Goal: Information Seeking & Learning: Understand process/instructions

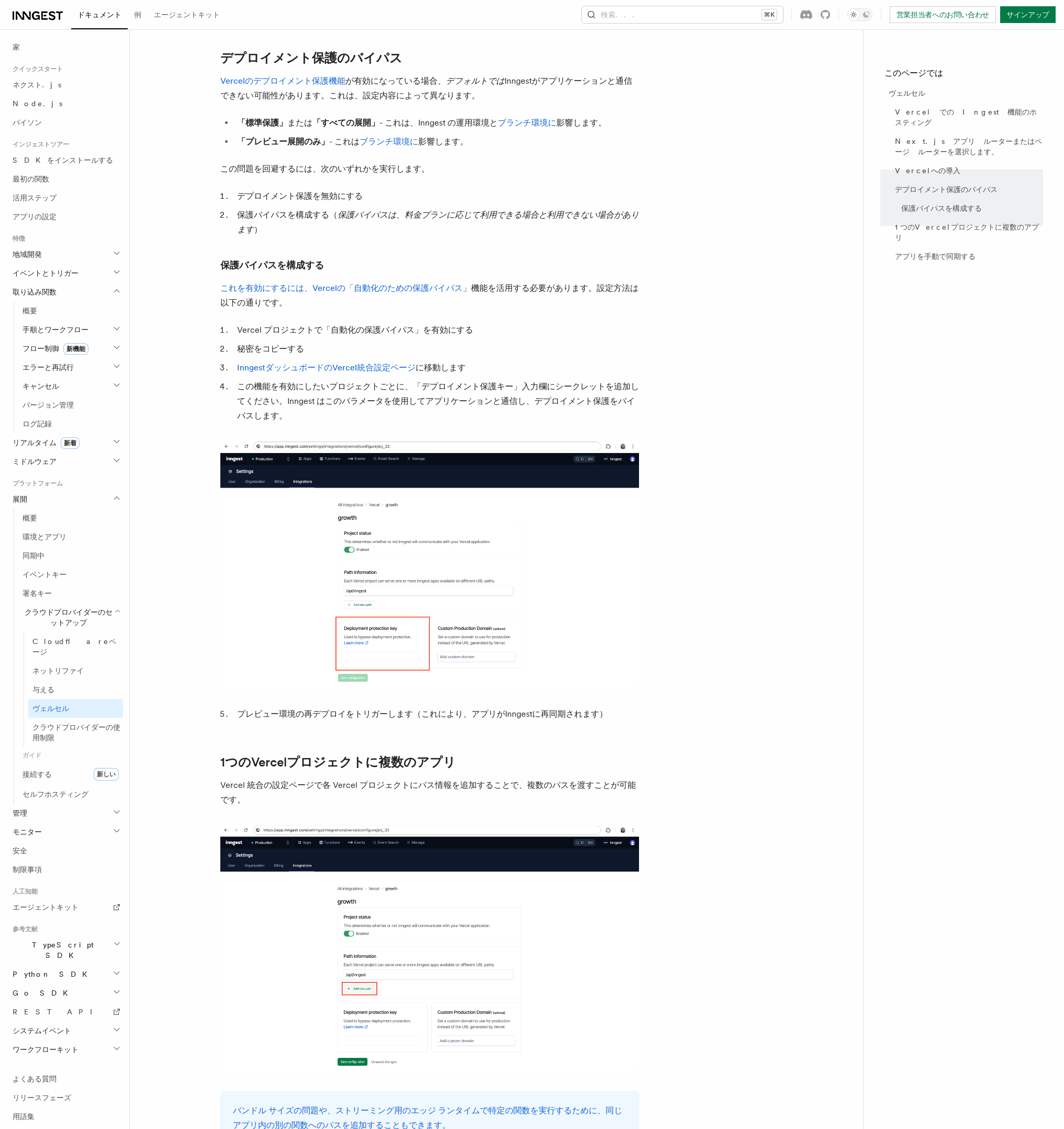
scroll to position [788, 0]
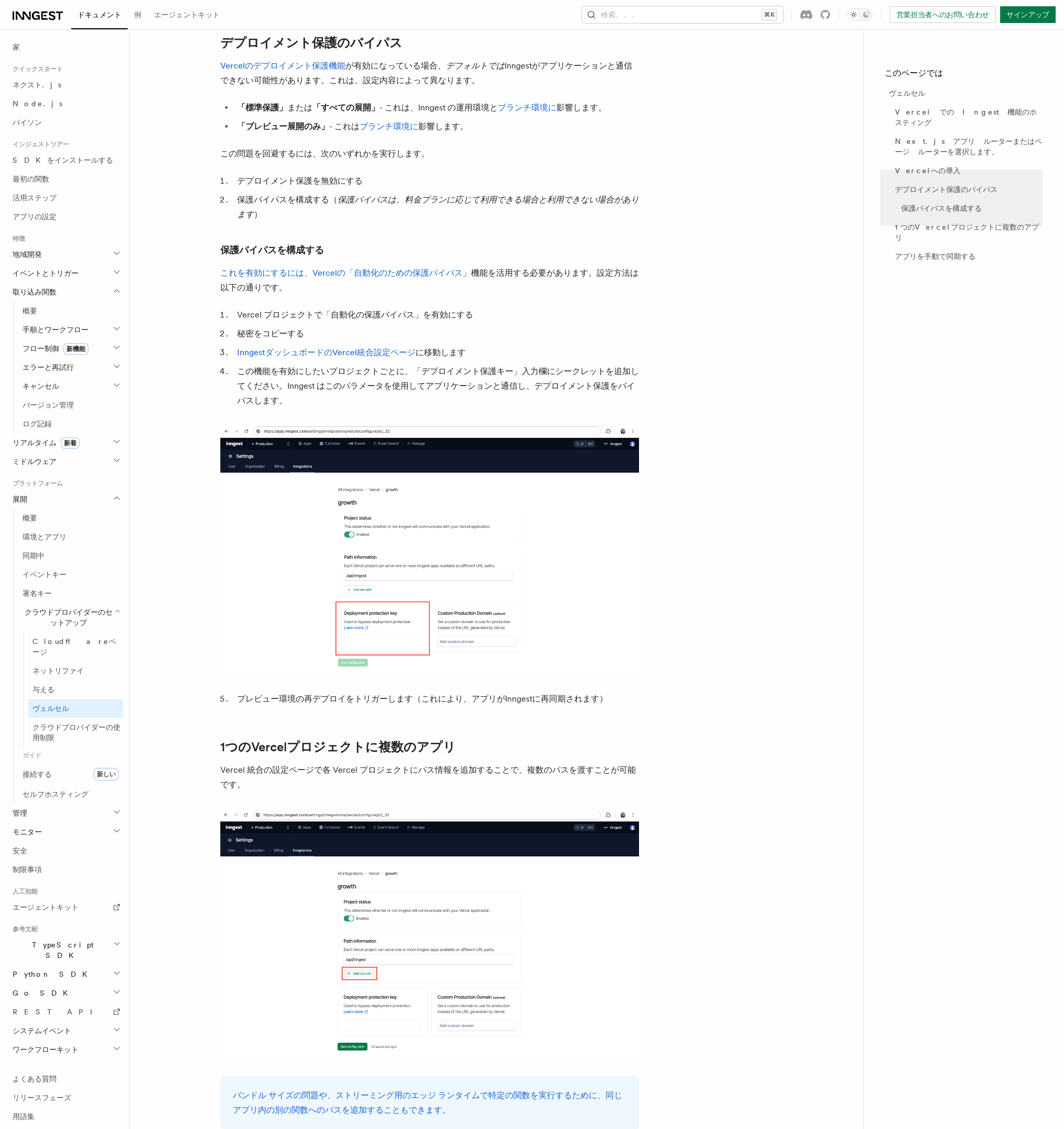
click at [703, 257] on article "プラットフォーム 展開 クラウドプロバイダーのセットアップ ヴェルセル Inngestを使用すると、Vercelのサーバーレス関数プラットフォーム を使用して…" at bounding box center [496, 348] width 700 height 2181
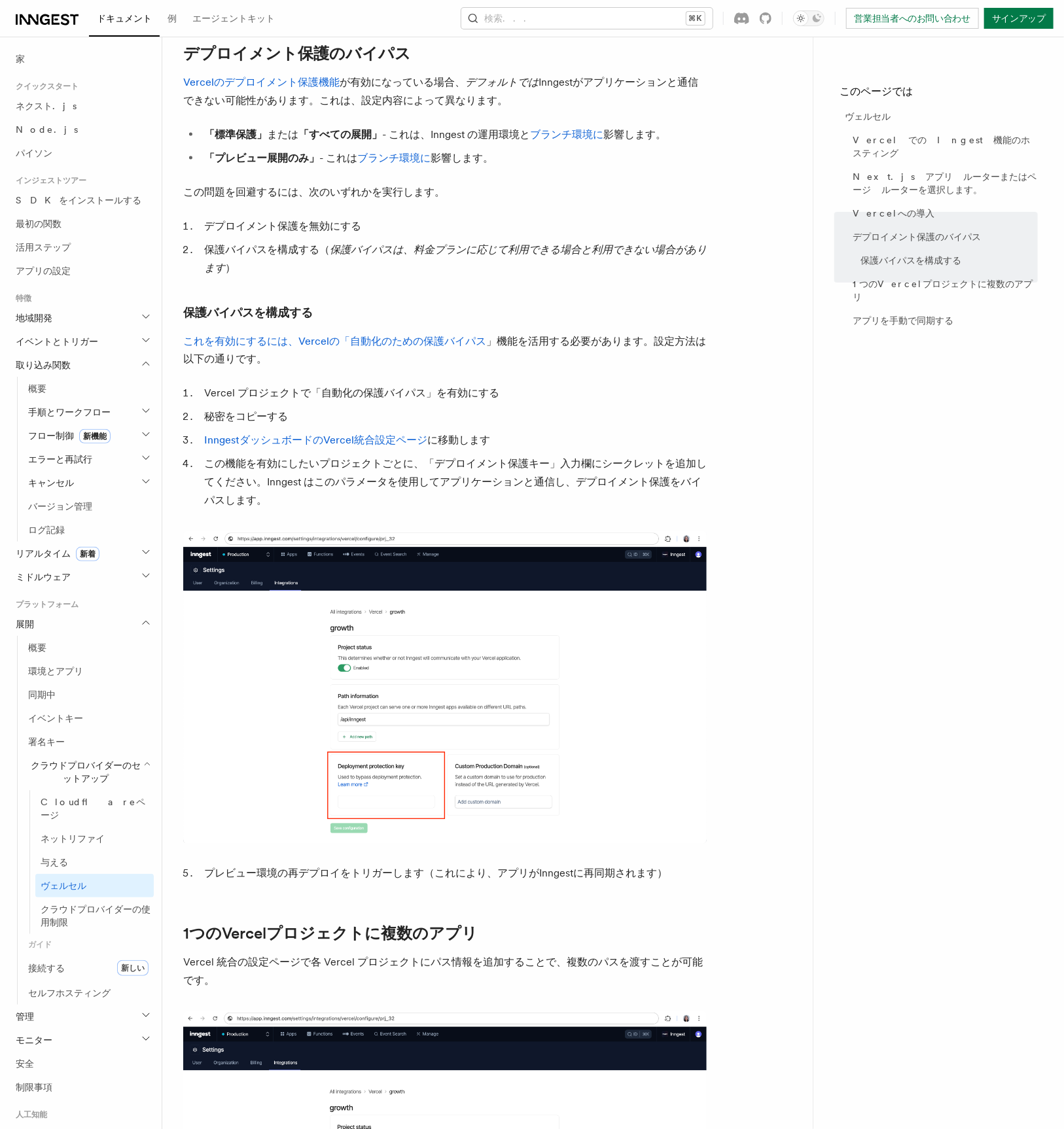
click at [519, 369] on p "これを有効にするには、Vercelの「自動化のための保護バイパス 」機能を活用する必要があります 。設定方法は以下の通りです。" at bounding box center [445, 350] width 524 height 36
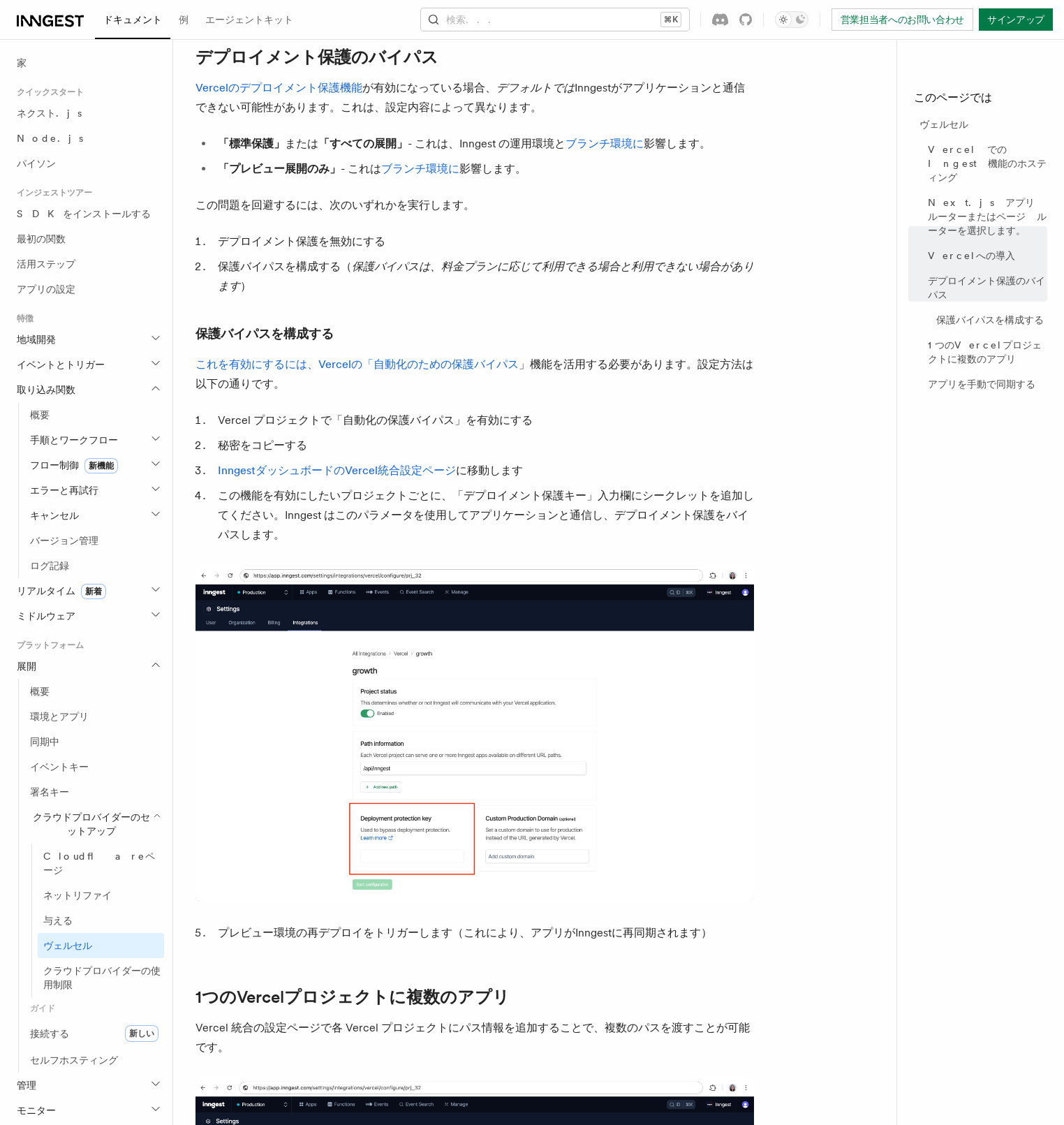
click at [697, 215] on p "この問題を回避するには、次のいずれかを実行します。" at bounding box center [475, 205] width 559 height 20
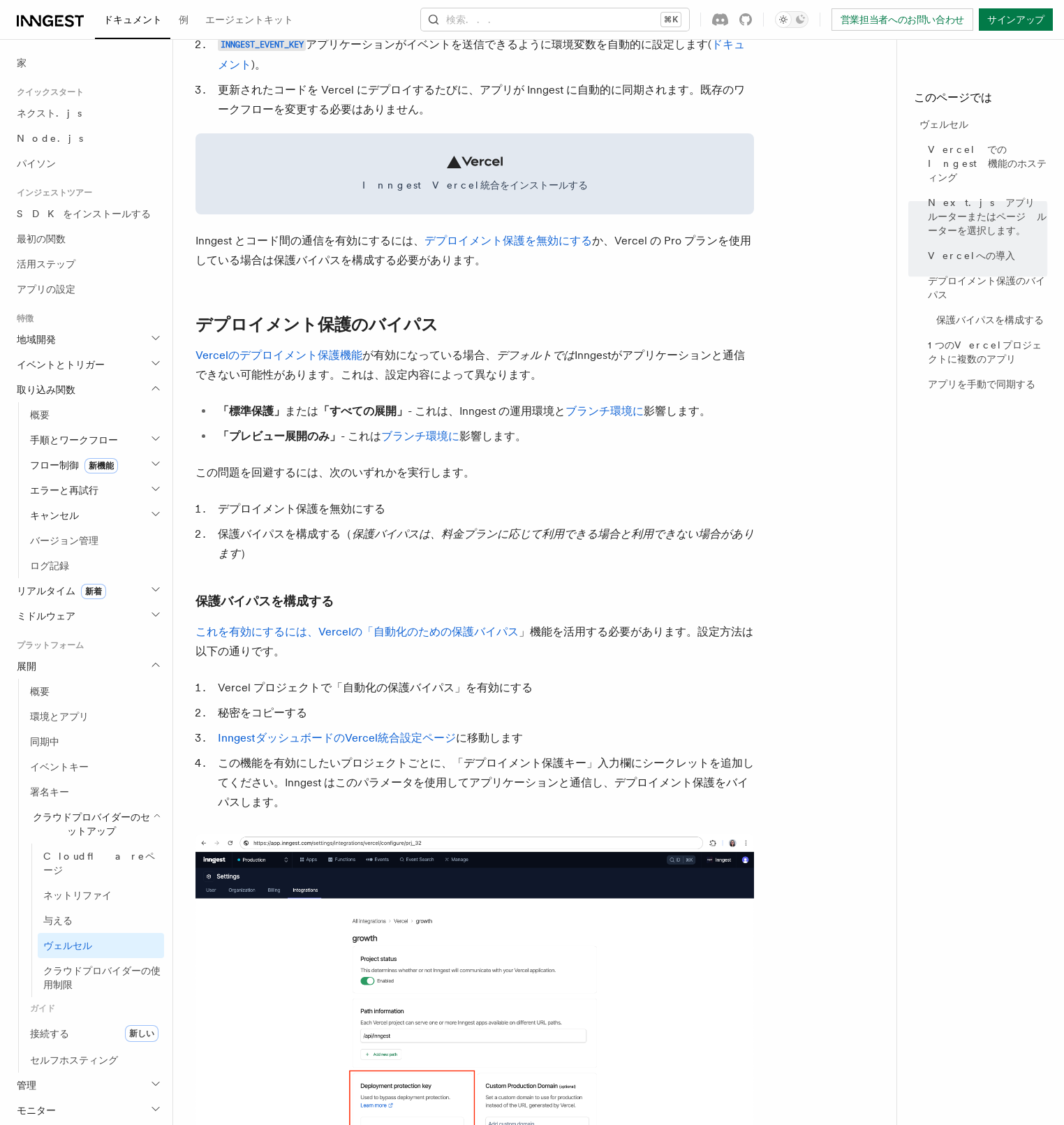
scroll to position [724, 0]
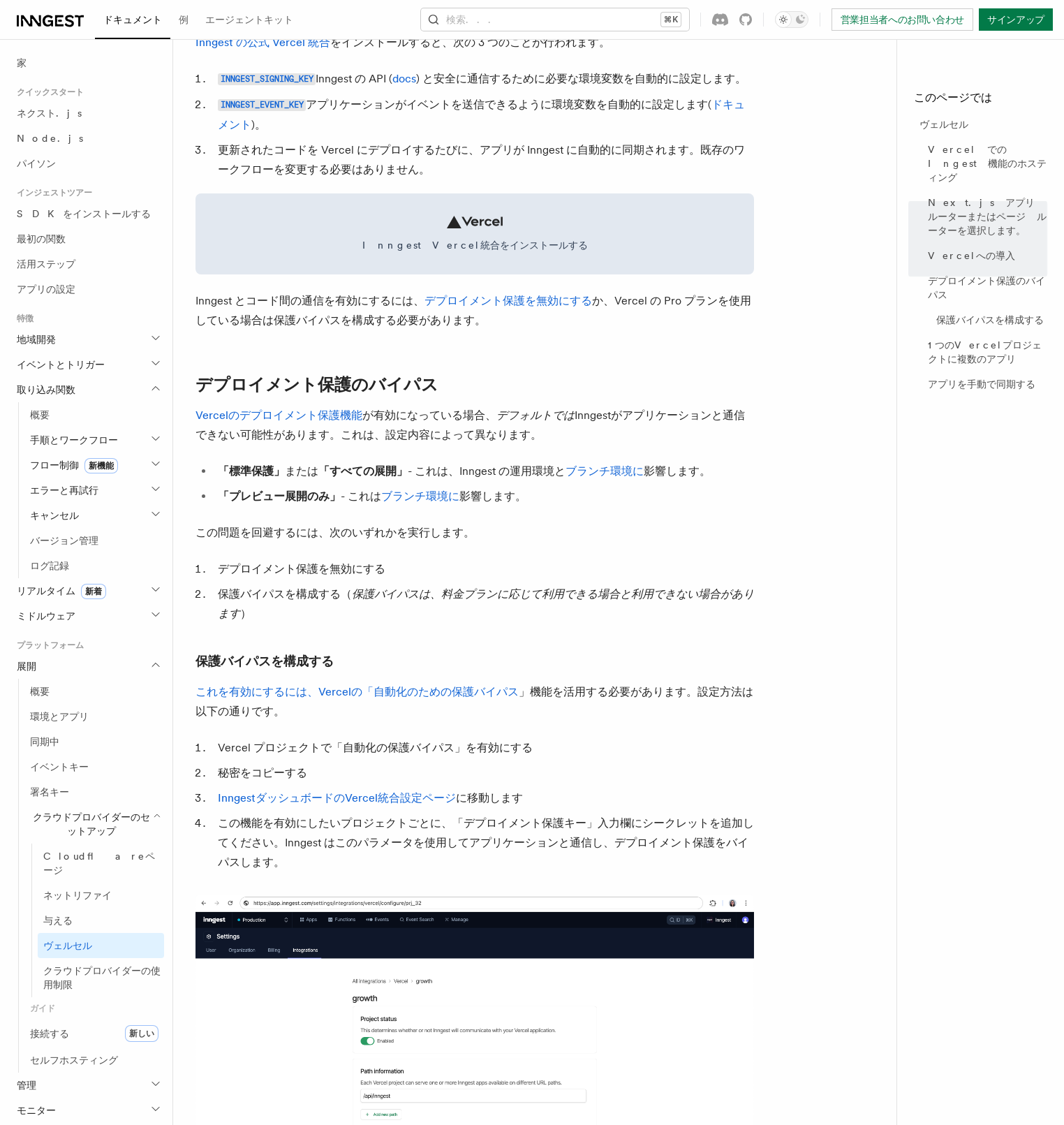
click at [729, 445] on p "Vercelのデプロイメント保護機能 が有効になっている場合 、 デフォルトでは Inngestがアプリケーションと通信できない可能性があります。これは、設定…" at bounding box center [475, 425] width 559 height 39
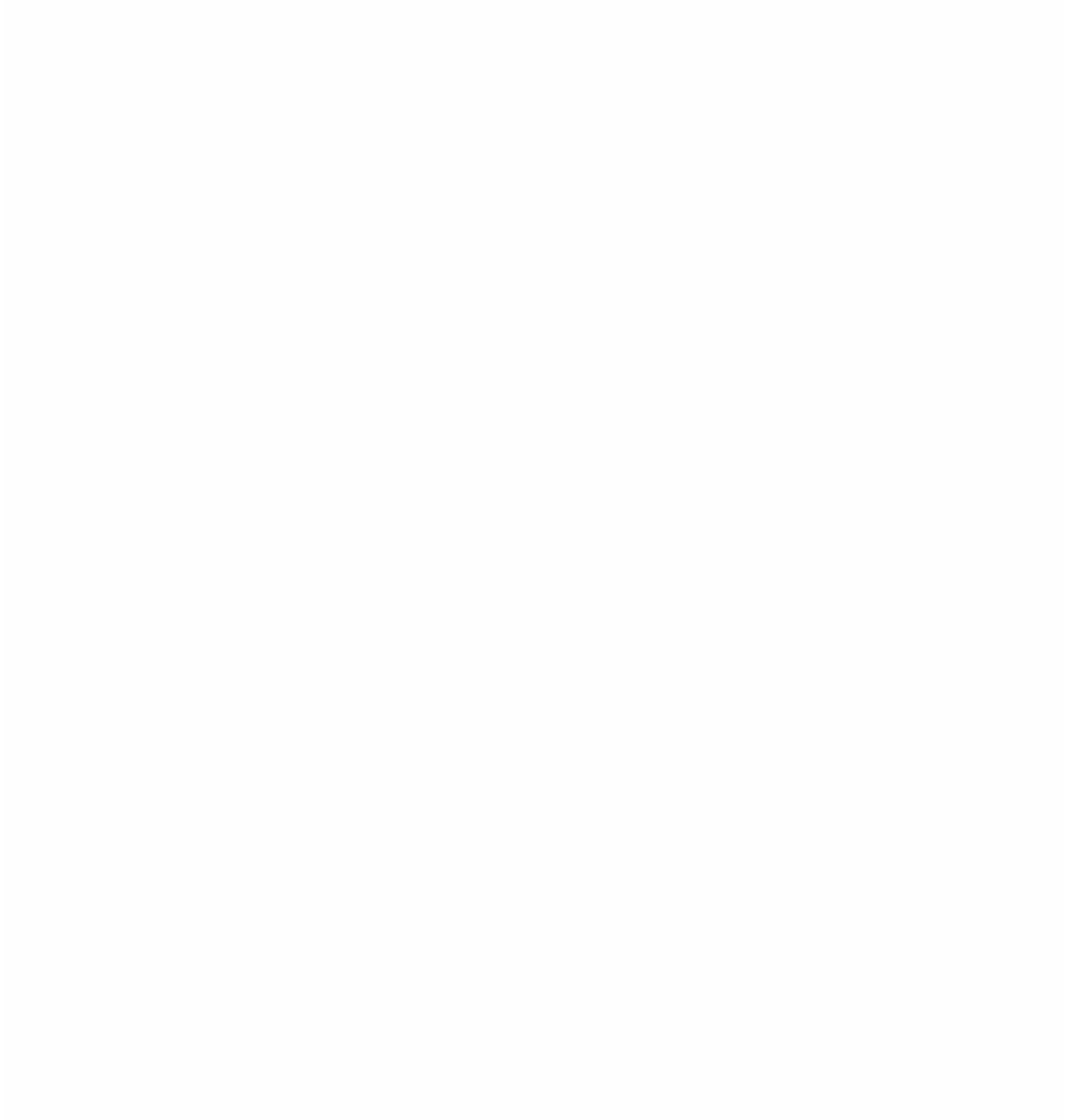
scroll to position [0, 0]
click at [733, 481] on div "アプリケーション エラー: [DOMAIN_NAME] の 読み込み中に クライアント側の例外が発生しました (詳細については、ブラウザー コンソールを参照し…" at bounding box center [534, 560] width 1068 height 1120
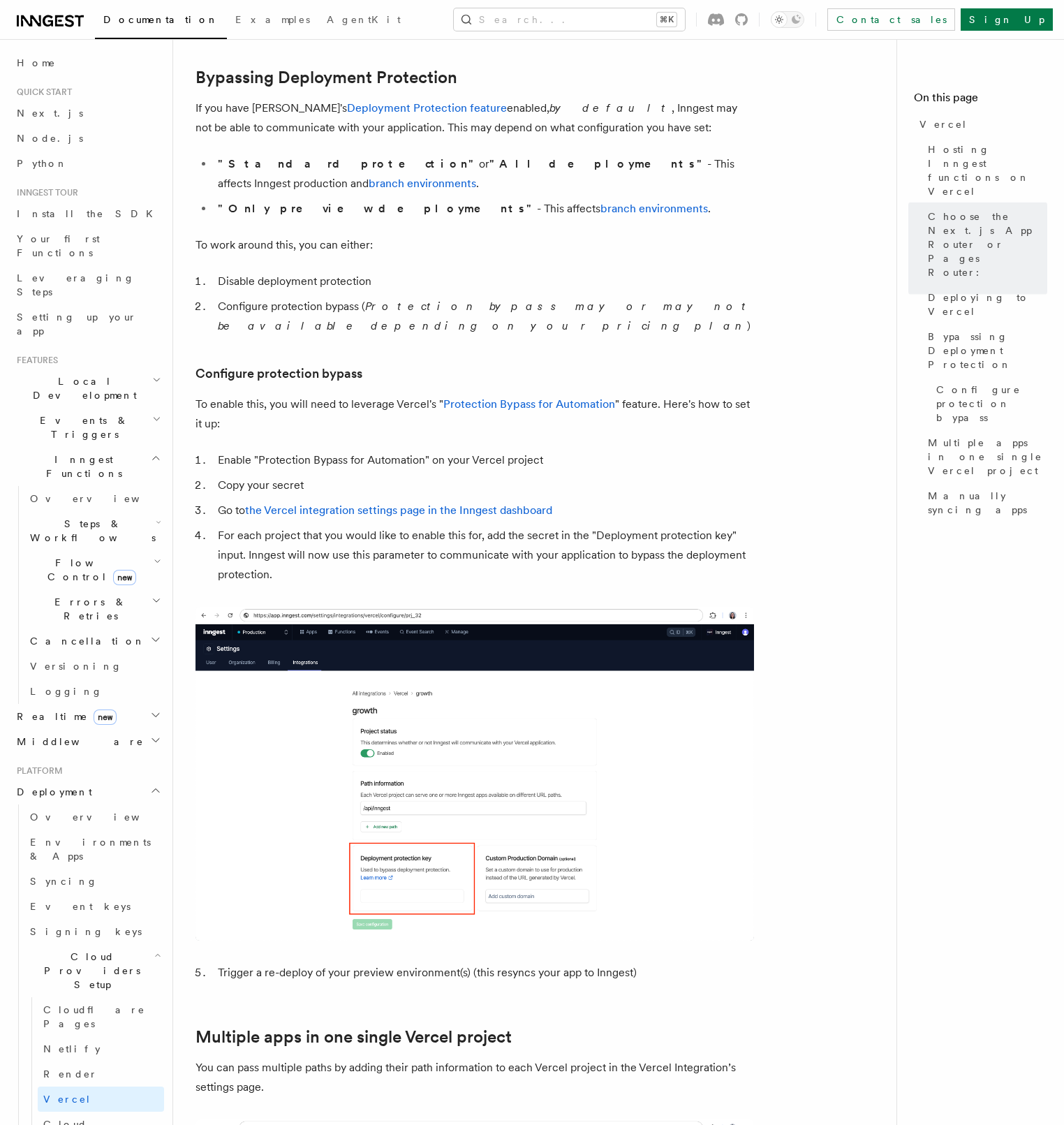
scroll to position [1032, 0]
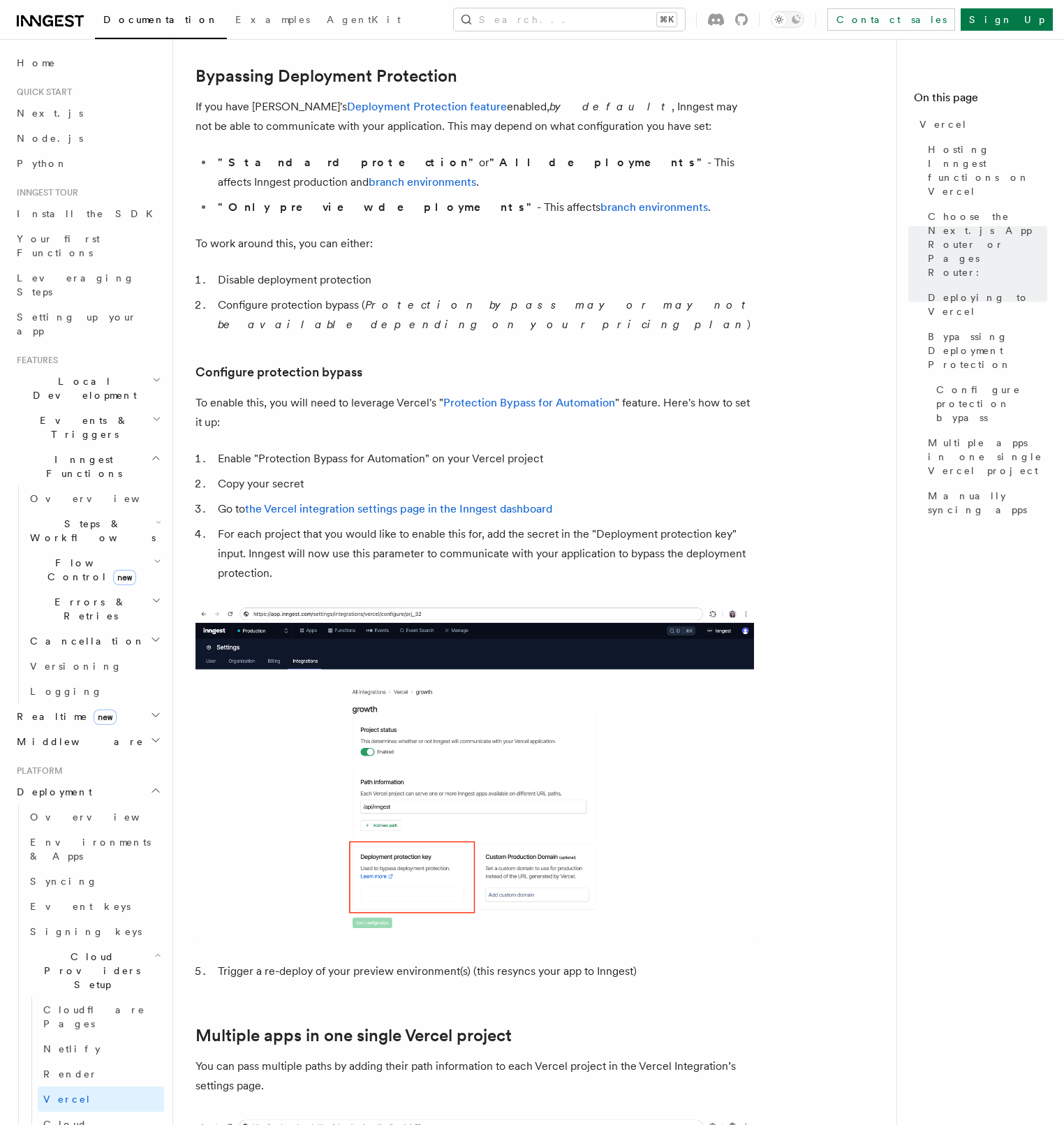
click at [676, 449] on li "Enable "Protection Bypass for Automation" on your Vercel project" at bounding box center [484, 458] width 541 height 20
